Goal: Communication & Community: Answer question/provide support

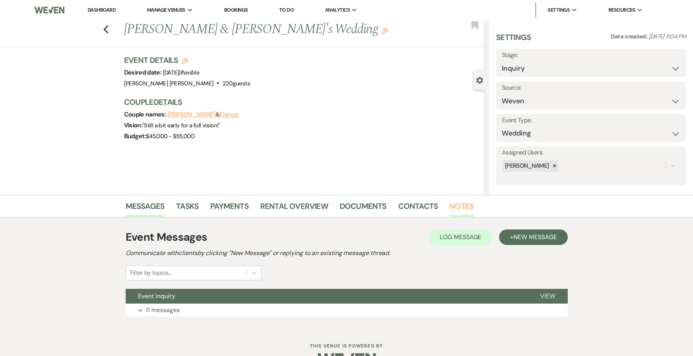
click at [452, 208] on link "Notes" at bounding box center [461, 208] width 24 height 17
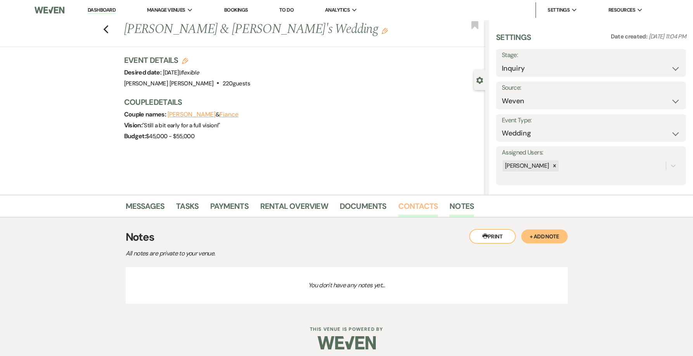
click at [411, 210] on link "Contacts" at bounding box center [418, 208] width 40 height 17
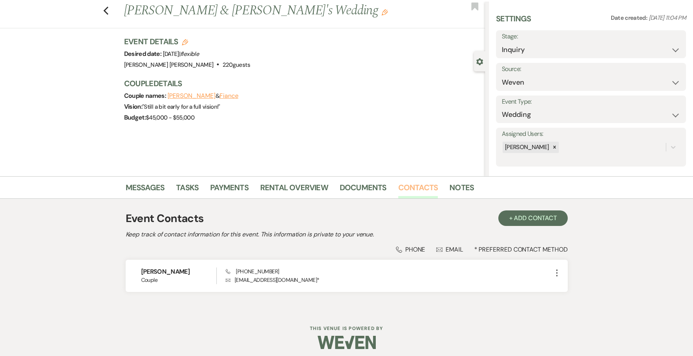
scroll to position [22, 0]
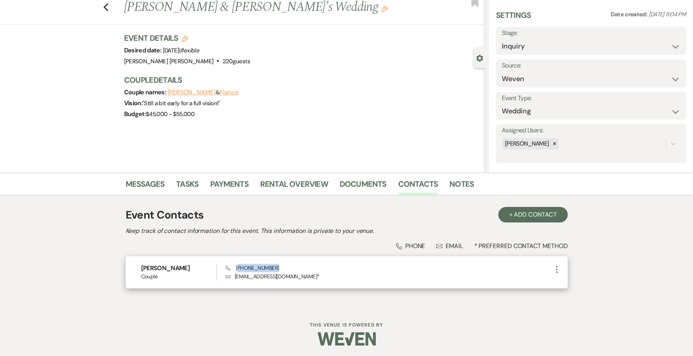
drag, startPoint x: 284, startPoint y: 264, endPoint x: 237, endPoint y: 264, distance: 46.5
click at [237, 264] on div "Phone [PHONE_NUMBER] Envelope [EMAIL_ADDRESS][DOMAIN_NAME] *" at bounding box center [389, 272] width 326 height 17
copy span "845) 464-4668"
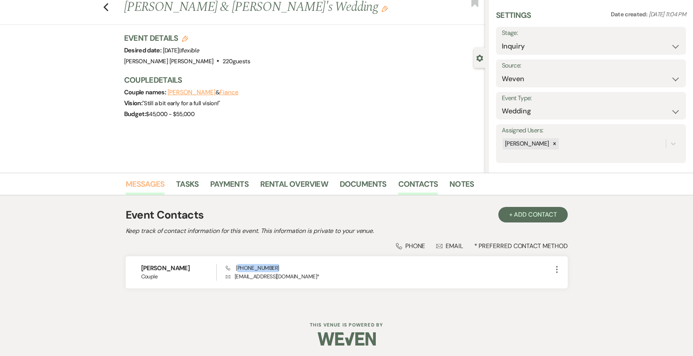
click at [152, 184] on link "Messages" at bounding box center [145, 186] width 39 height 17
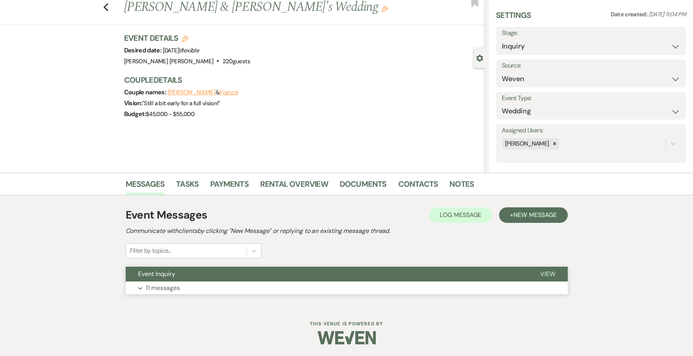
click at [144, 287] on button "Expand 11 messages" at bounding box center [347, 287] width 442 height 13
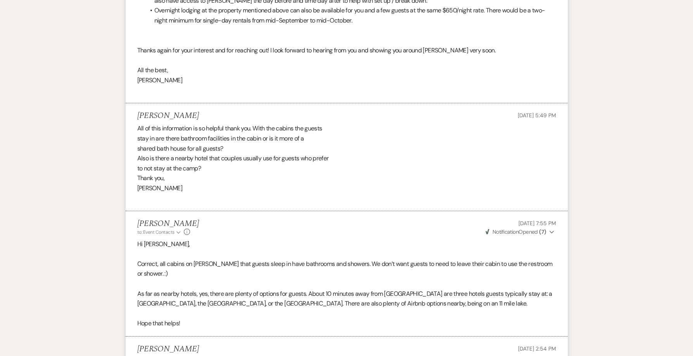
scroll to position [1183, 0]
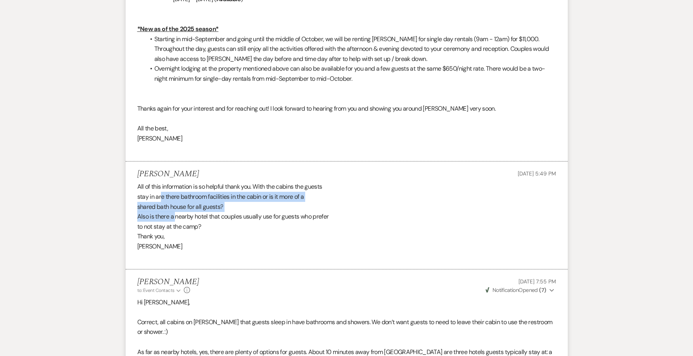
drag, startPoint x: 161, startPoint y: 184, endPoint x: 178, endPoint y: 214, distance: 34.5
click at [177, 214] on div "All of this information is so helpful thank you. With the cabins the guests sta…" at bounding box center [346, 222] width 419 height 80
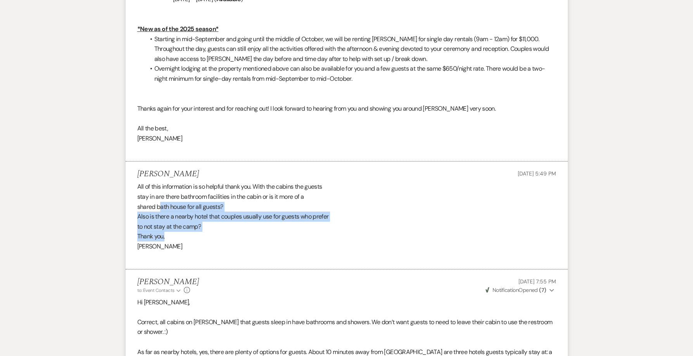
drag, startPoint x: 182, startPoint y: 222, endPoint x: 159, endPoint y: 191, distance: 37.8
click at [160, 191] on div "All of this information is so helpful thank you. With the cabins the guests sta…" at bounding box center [346, 222] width 419 height 80
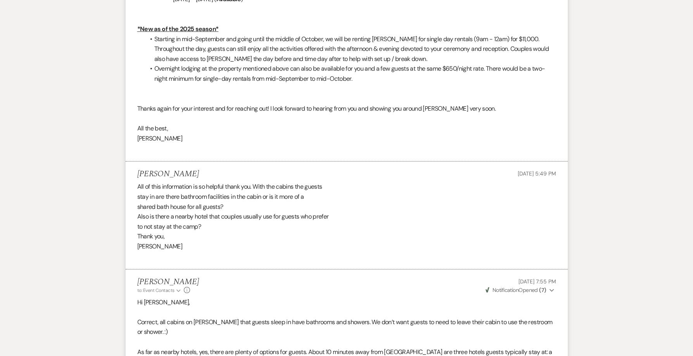
click at [159, 191] on div "All of this information is so helpful thank you. With the cabins the guests sta…" at bounding box center [346, 222] width 419 height 80
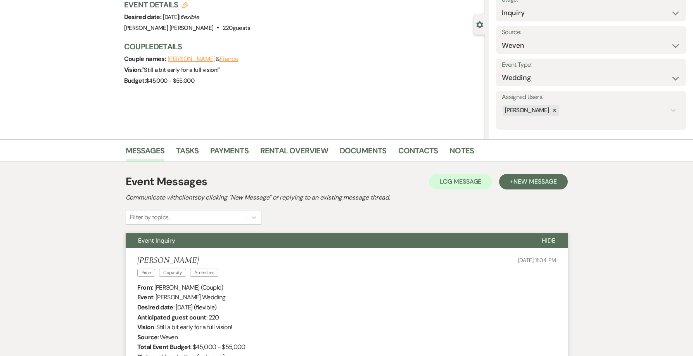
scroll to position [0, 0]
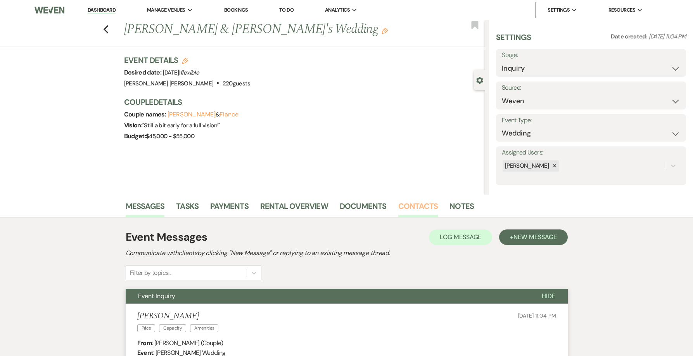
click at [434, 209] on link "Contacts" at bounding box center [418, 208] width 40 height 17
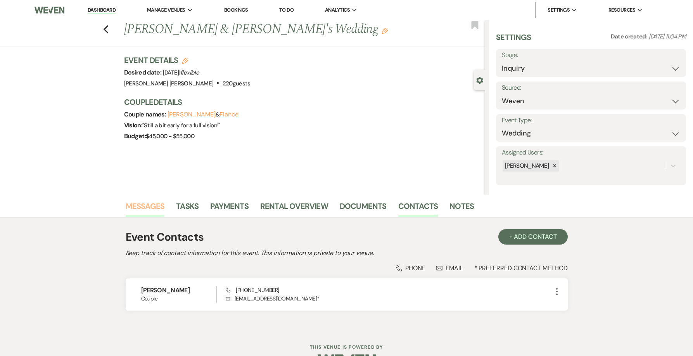
click at [154, 213] on link "Messages" at bounding box center [145, 208] width 39 height 17
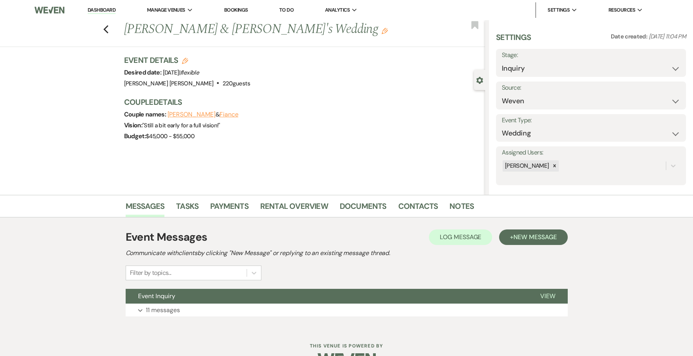
click at [101, 31] on div "Previous [PERSON_NAME] & [PERSON_NAME]'s Wedding Edit Bookmark" at bounding box center [240, 33] width 489 height 27
click at [106, 30] on icon "Previous" at bounding box center [106, 29] width 6 height 9
